Goal: Information Seeking & Learning: Learn about a topic

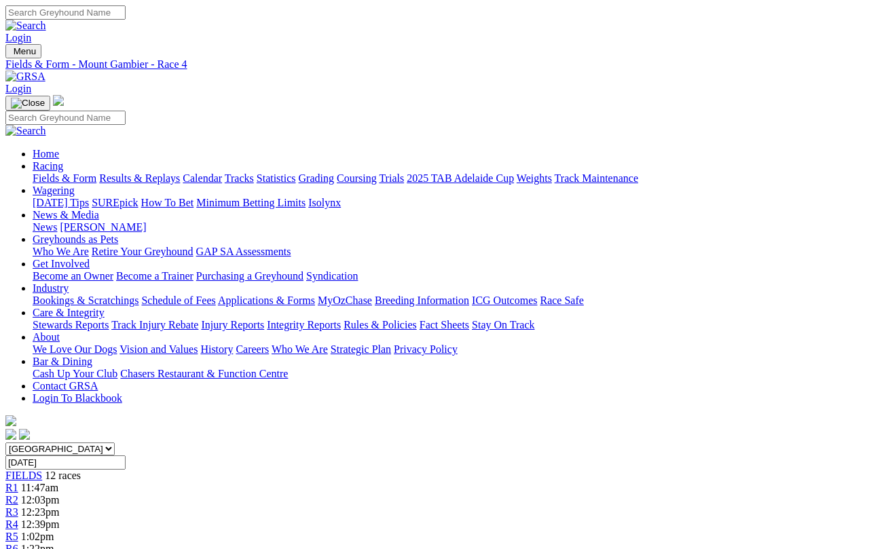
select select "10"
click at [18, 482] on span "R1" at bounding box center [11, 488] width 13 height 12
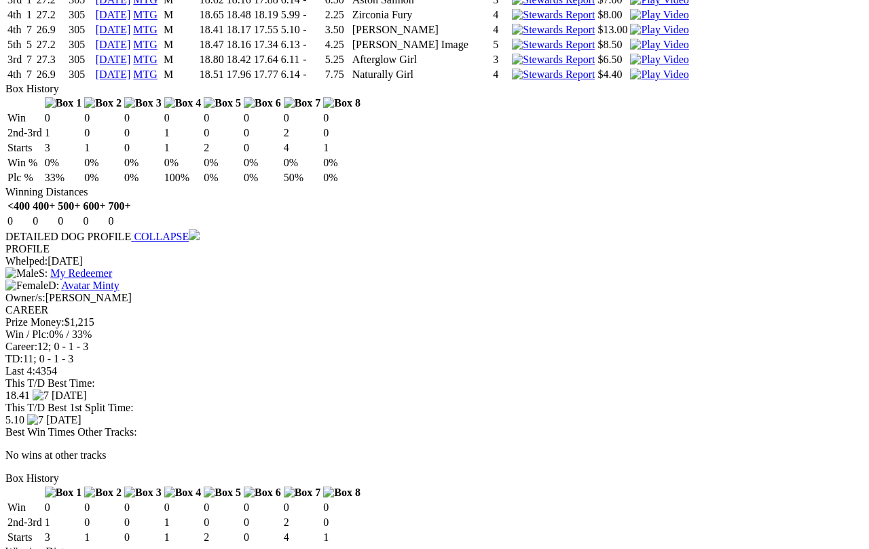
scroll to position [1620, 0]
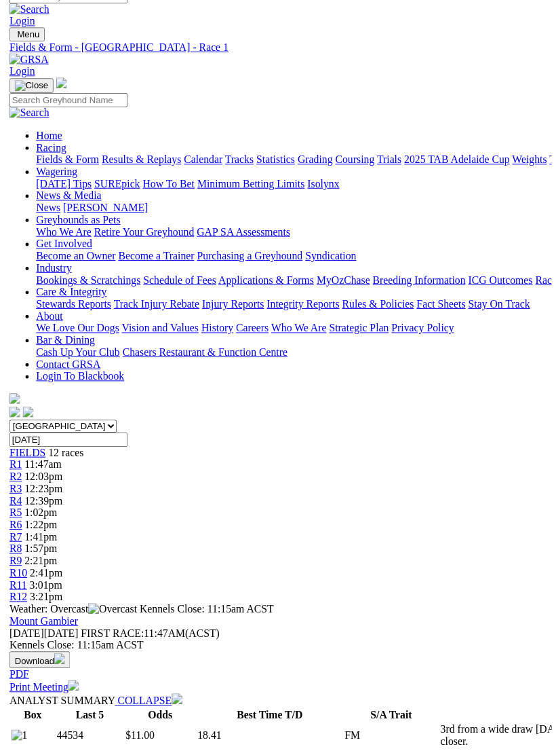
scroll to position [1626, 0]
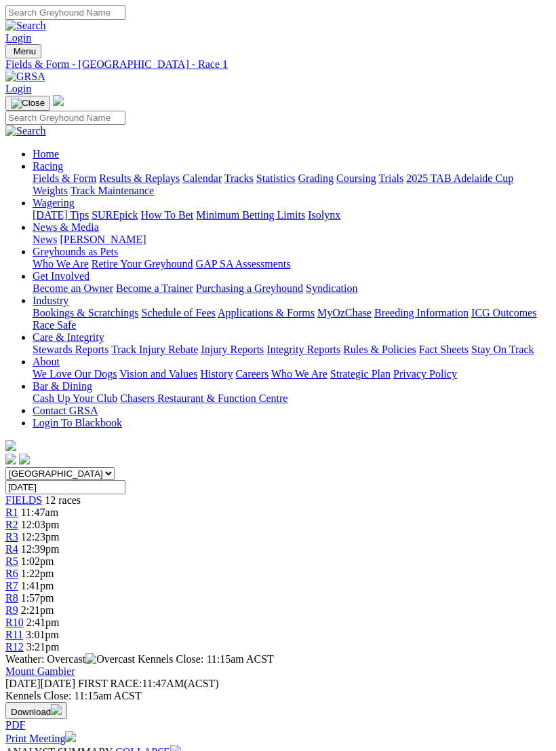
select select "10"
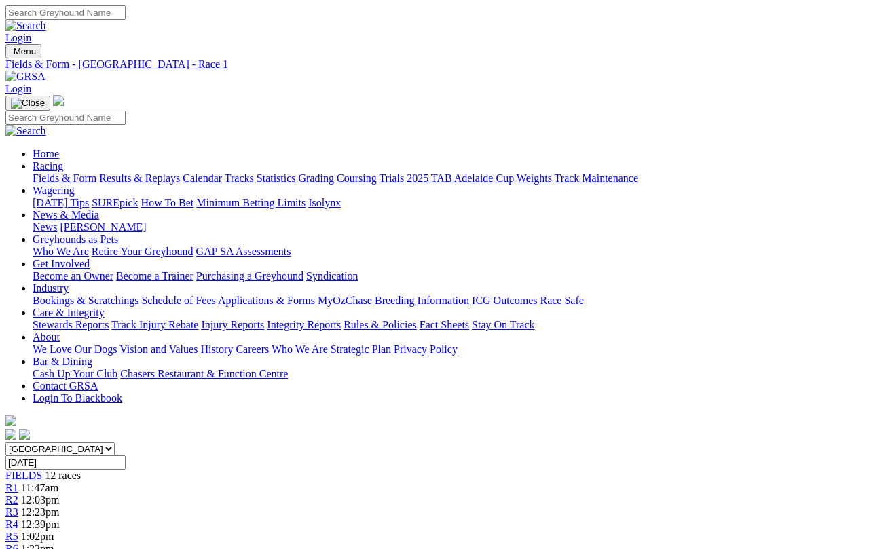
click at [18, 494] on span "R2" at bounding box center [11, 500] width 13 height 12
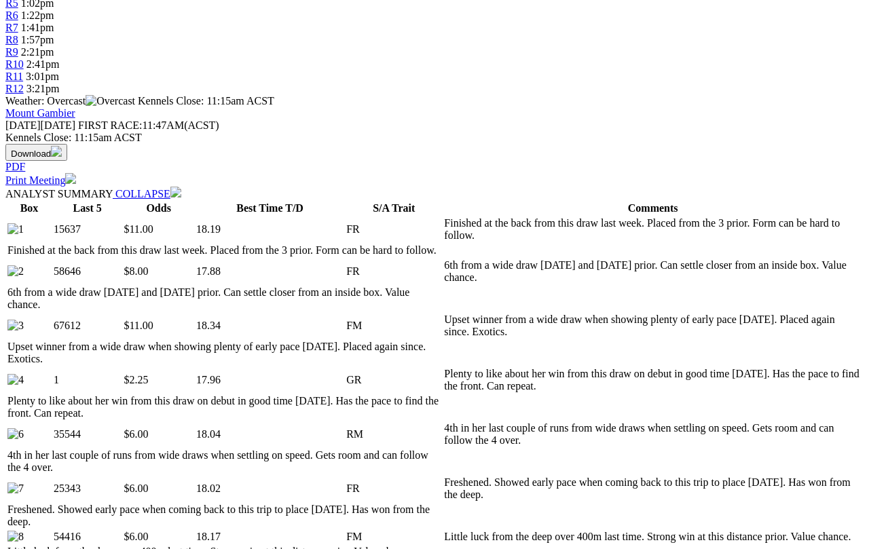
scroll to position [534, 0]
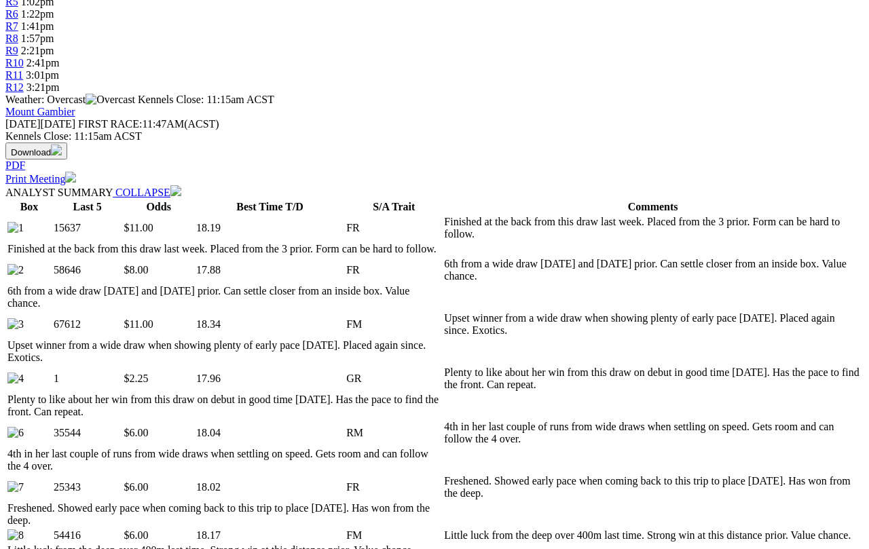
select select "10"
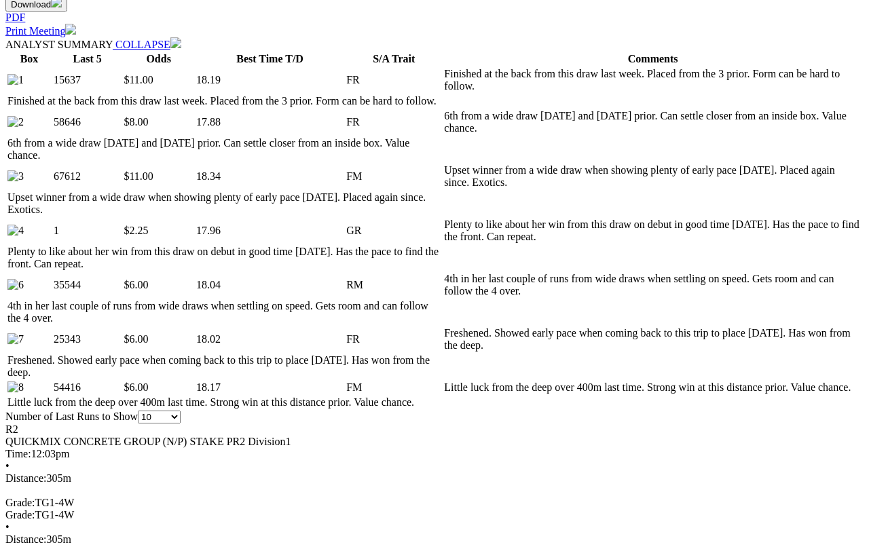
scroll to position [683, 0]
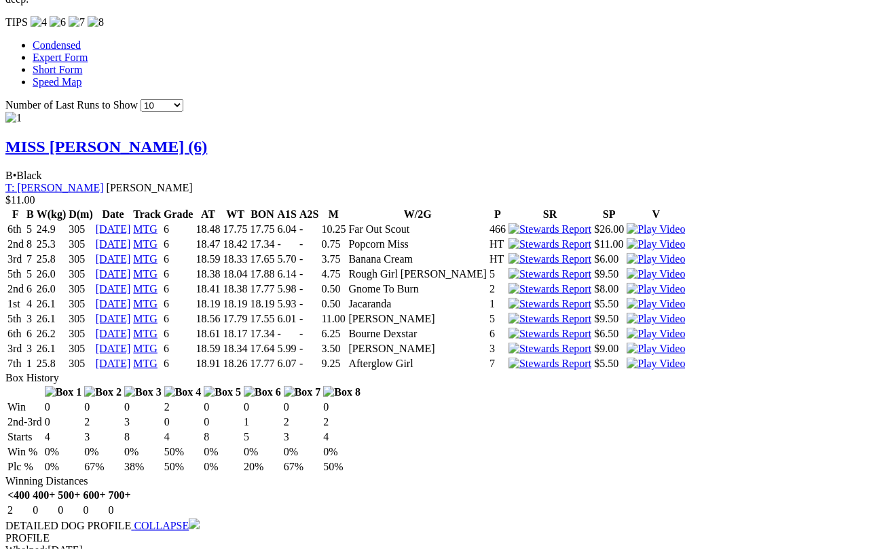
scroll to position [1357, 0]
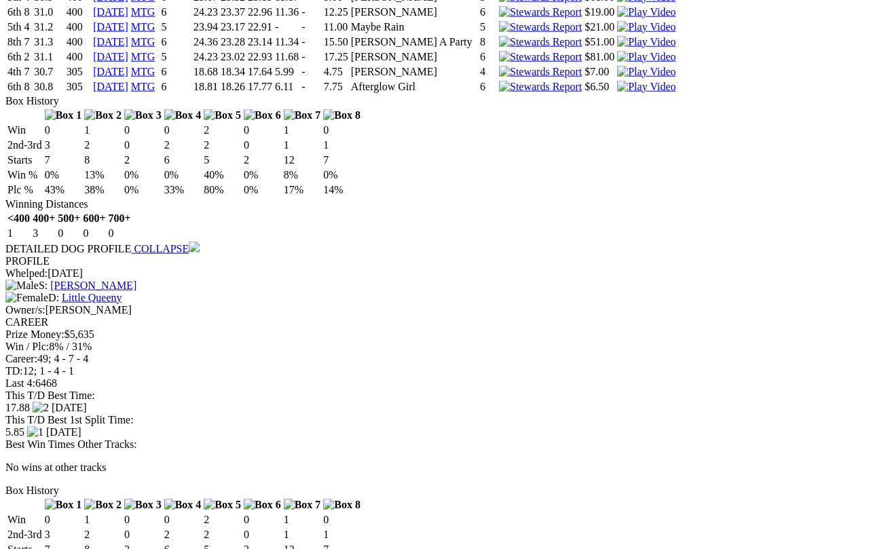
scroll to position [2400, 0]
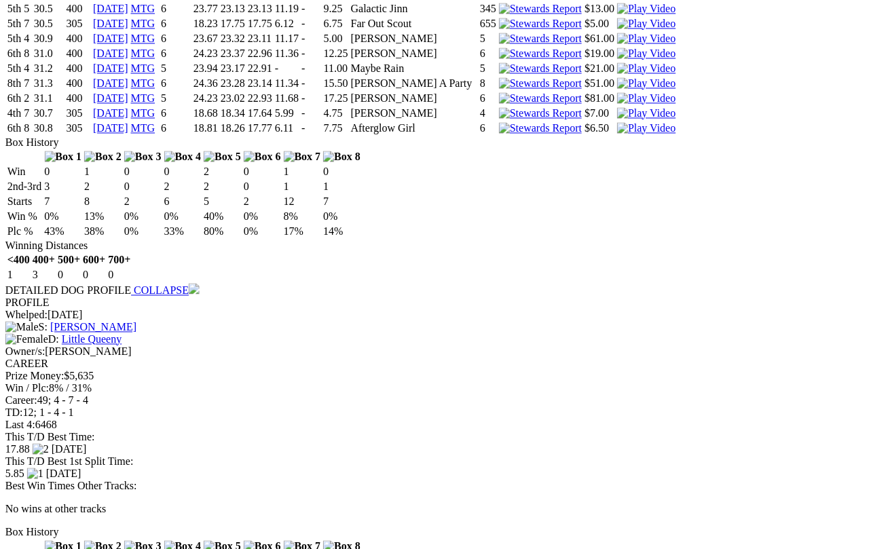
scroll to position [2357, 2]
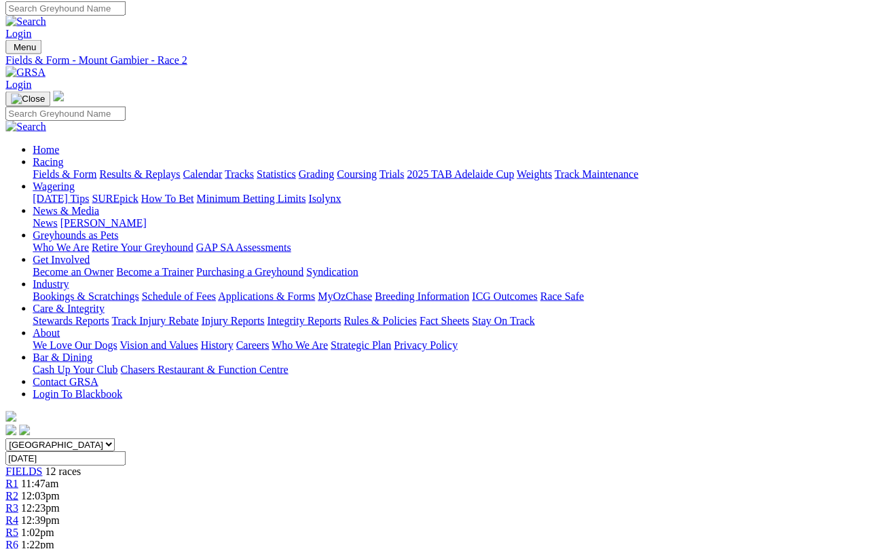
scroll to position [0, 2]
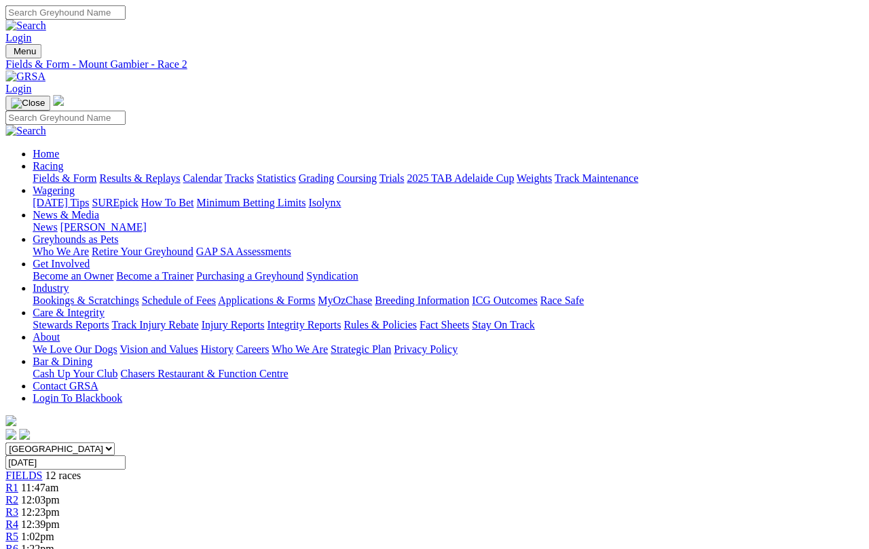
click at [18, 506] on span "R3" at bounding box center [11, 512] width 13 height 12
